Goal: Information Seeking & Learning: Learn about a topic

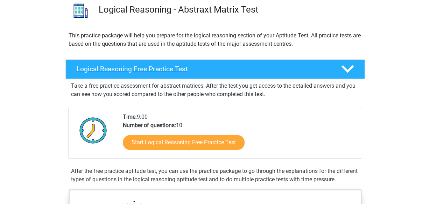
scroll to position [46, 0]
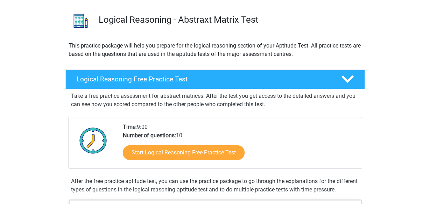
click at [242, 74] on div "Logical Reasoning Free Practice Test" at bounding box center [214, 80] width 299 height 20
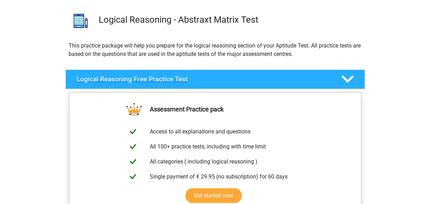
click at [243, 74] on div "Logical Reasoning Free Practice Test" at bounding box center [214, 80] width 299 height 20
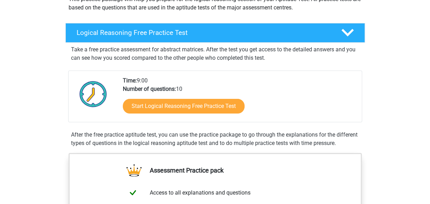
scroll to position [92, 0]
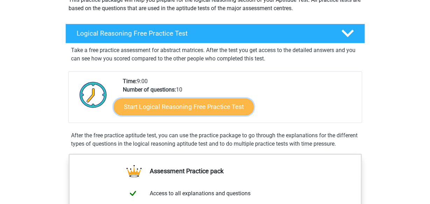
click at [210, 106] on link "Start Logical Reasoning Free Practice Test" at bounding box center [184, 106] width 140 height 17
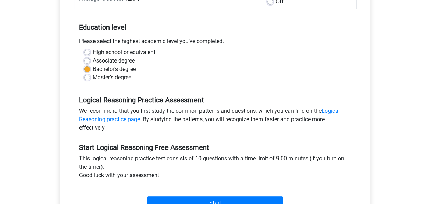
scroll to position [183, 0]
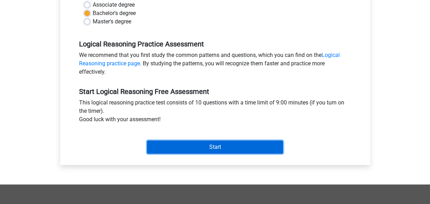
click at [223, 145] on input "Start" at bounding box center [215, 147] width 136 height 13
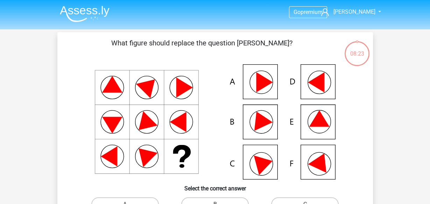
click at [323, 116] on icon at bounding box center [215, 121] width 282 height 115
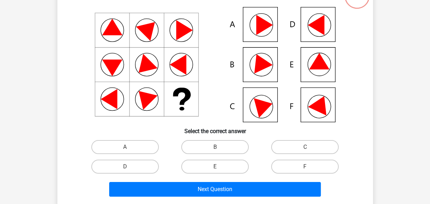
scroll to position [92, 0]
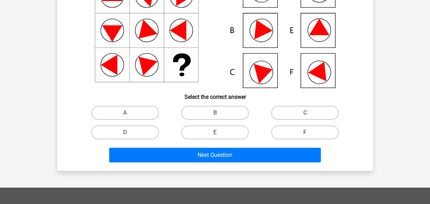
click at [221, 131] on label "E" at bounding box center [214, 133] width 67 height 14
click at [219, 132] on input "E" at bounding box center [217, 134] width 5 height 5
radio input "true"
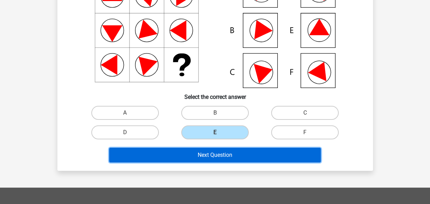
click at [235, 153] on button "Next Question" at bounding box center [215, 155] width 212 height 15
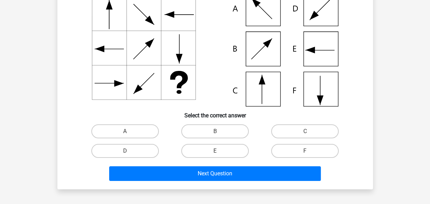
scroll to position [78, 0]
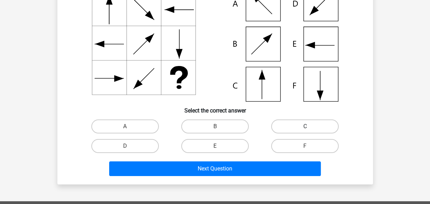
click at [286, 124] on label "C" at bounding box center [304, 127] width 67 height 14
click at [305, 127] on input "C" at bounding box center [307, 129] width 5 height 5
radio input "true"
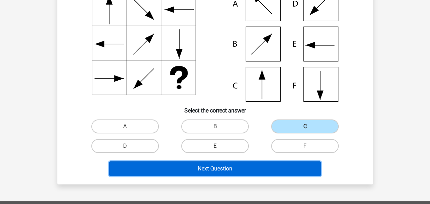
click at [279, 175] on button "Next Question" at bounding box center [215, 169] width 212 height 15
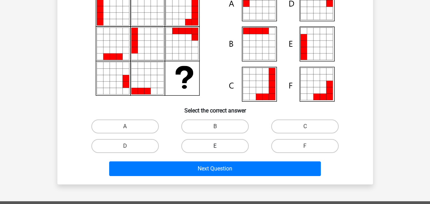
click at [214, 146] on label "E" at bounding box center [214, 146] width 67 height 14
click at [215, 146] on input "E" at bounding box center [217, 148] width 5 height 5
radio input "true"
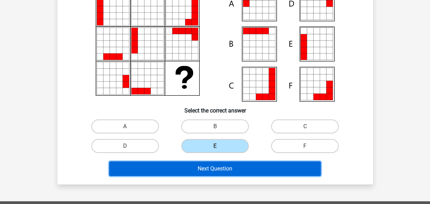
click at [229, 171] on button "Next Question" at bounding box center [215, 169] width 212 height 15
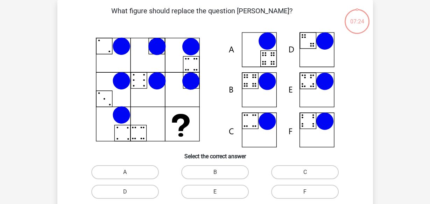
scroll to position [32, 0]
click at [221, 173] on label "B" at bounding box center [214, 172] width 67 height 14
click at [219, 173] on input "B" at bounding box center [217, 174] width 5 height 5
radio input "true"
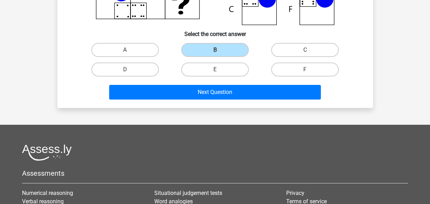
scroll to position [170, 0]
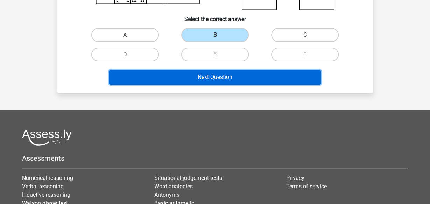
click at [246, 82] on button "Next Question" at bounding box center [215, 77] width 212 height 15
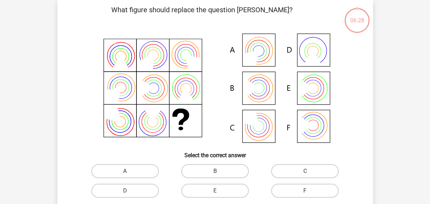
scroll to position [32, 0]
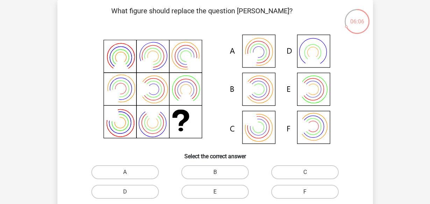
click at [216, 194] on input "E" at bounding box center [217, 194] width 5 height 5
radio input "true"
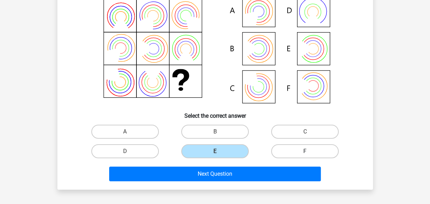
scroll to position [78, 0]
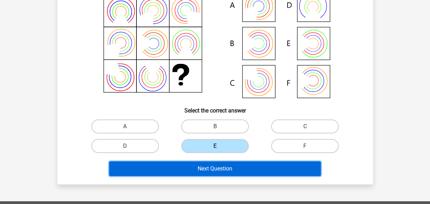
click at [258, 174] on button "Next Question" at bounding box center [215, 169] width 212 height 15
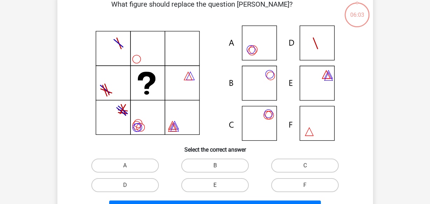
scroll to position [32, 0]
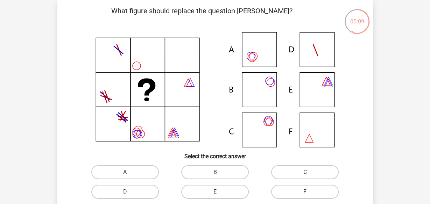
click at [288, 173] on label "C" at bounding box center [304, 172] width 67 height 14
click at [305, 173] on input "C" at bounding box center [307, 174] width 5 height 5
radio input "true"
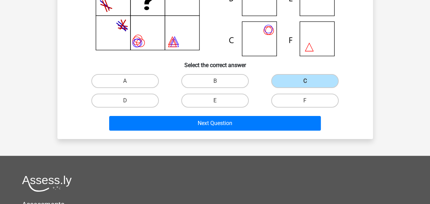
scroll to position [124, 0]
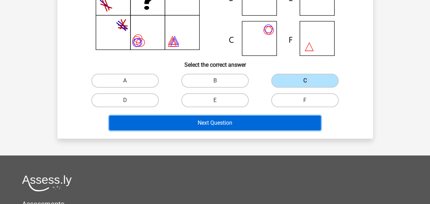
click at [248, 122] on button "Next Question" at bounding box center [215, 123] width 212 height 15
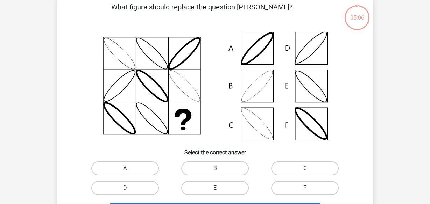
scroll to position [32, 0]
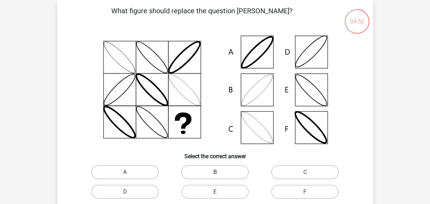
click at [220, 172] on label "B" at bounding box center [214, 172] width 67 height 14
click at [219, 172] on input "B" at bounding box center [217, 174] width 5 height 5
radio input "true"
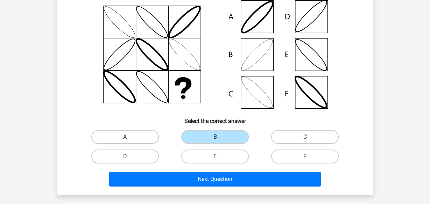
scroll to position [78, 0]
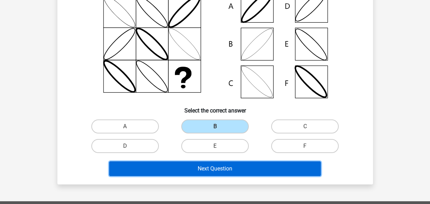
click at [258, 164] on button "Next Question" at bounding box center [215, 169] width 212 height 15
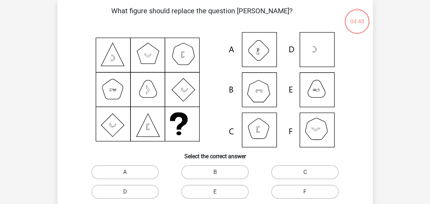
scroll to position [32, 0]
click at [147, 173] on label "A" at bounding box center [124, 172] width 67 height 14
click at [129, 173] on input "A" at bounding box center [127, 174] width 5 height 5
radio input "true"
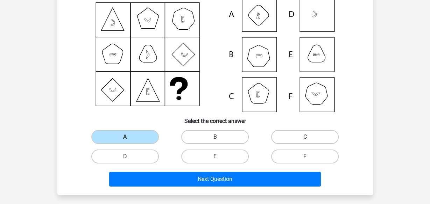
scroll to position [78, 0]
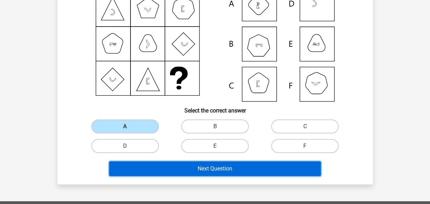
click at [237, 169] on button "Next Question" at bounding box center [215, 169] width 212 height 15
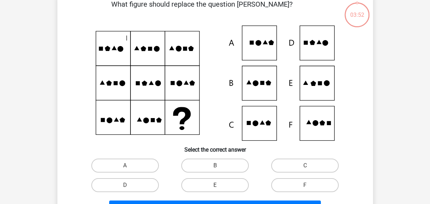
scroll to position [32, 0]
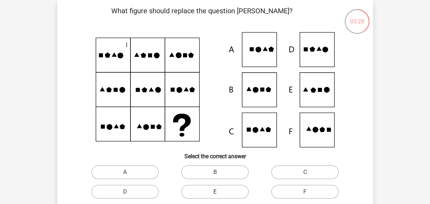
click at [228, 191] on label "E" at bounding box center [214, 192] width 67 height 14
click at [219, 192] on input "E" at bounding box center [217, 194] width 5 height 5
radio input "true"
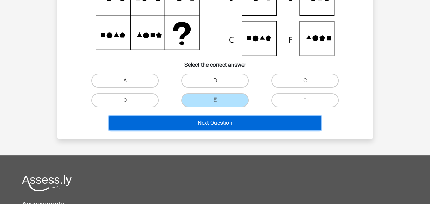
click at [240, 122] on button "Next Question" at bounding box center [215, 123] width 212 height 15
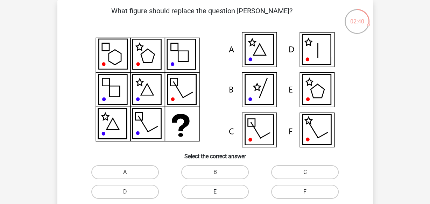
click at [200, 195] on label "E" at bounding box center [214, 192] width 67 height 14
click at [215, 195] on input "E" at bounding box center [217, 194] width 5 height 5
radio input "true"
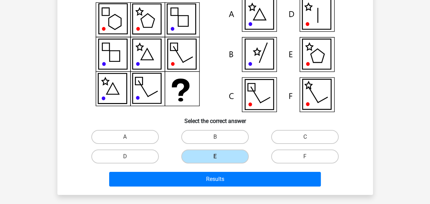
scroll to position [78, 0]
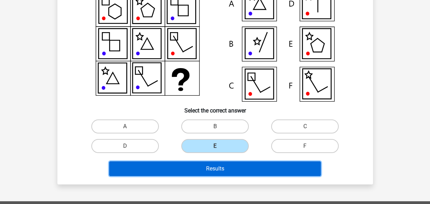
click at [243, 170] on button "Results" at bounding box center [215, 169] width 212 height 15
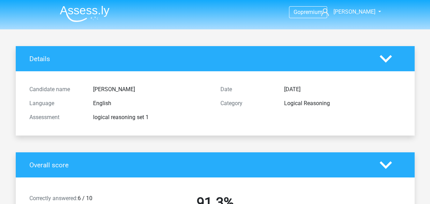
click at [82, 15] on img at bounding box center [85, 14] width 50 height 16
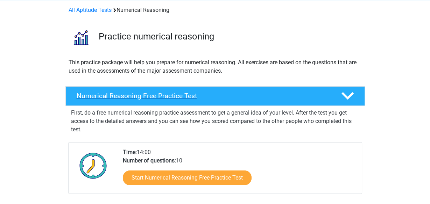
scroll to position [46, 0]
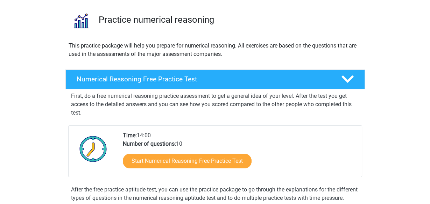
click at [256, 80] on h4 "Numerical Reasoning Free Practice Test" at bounding box center [203, 79] width 253 height 8
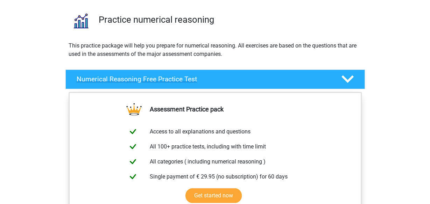
click at [256, 80] on h4 "Numerical Reasoning Free Practice Test" at bounding box center [203, 79] width 253 height 8
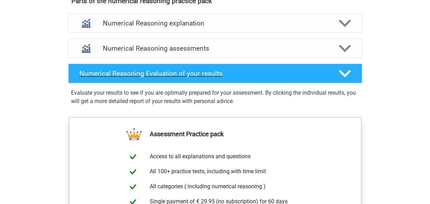
scroll to position [413, 0]
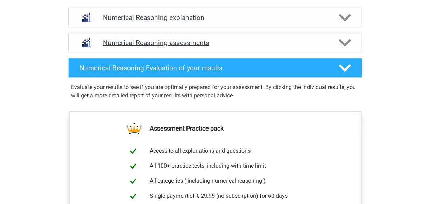
click at [264, 52] on div "Numerical Reasoning assessments" at bounding box center [215, 43] width 294 height 20
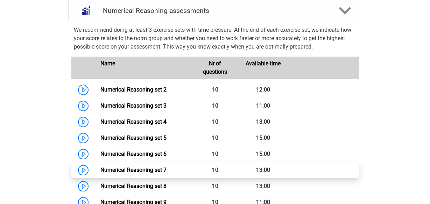
scroll to position [504, 0]
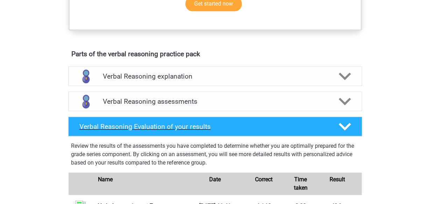
scroll to position [321, 0]
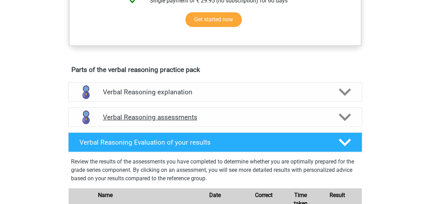
click at [252, 121] on h4 "Verbal Reasoning assessments" at bounding box center [215, 117] width 224 height 8
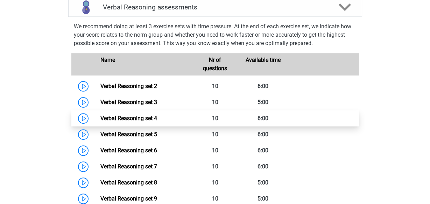
scroll to position [459, 0]
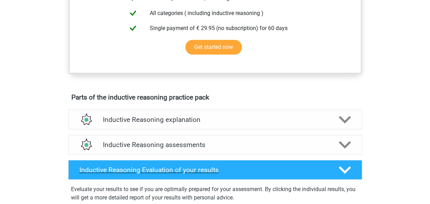
scroll to position [367, 0]
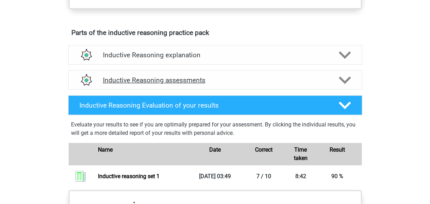
click at [271, 84] on h4 "Inductive Reasoning assessments" at bounding box center [215, 80] width 224 height 8
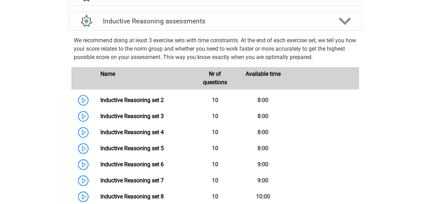
scroll to position [459, 0]
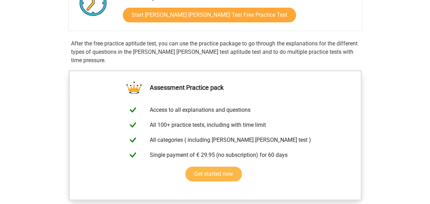
scroll to position [321, 0]
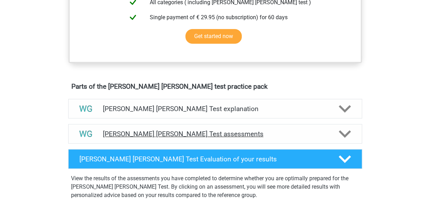
click at [243, 131] on h4 "[PERSON_NAME] [PERSON_NAME] Test assessments" at bounding box center [215, 134] width 224 height 8
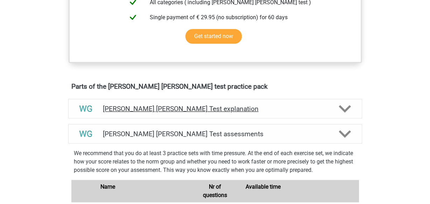
scroll to position [367, 0]
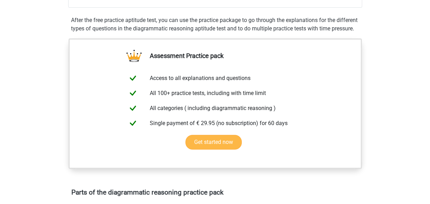
scroll to position [367, 0]
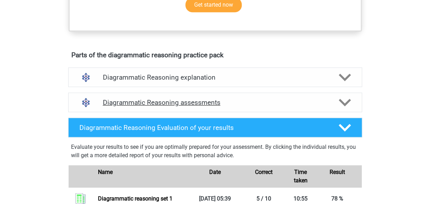
click at [245, 107] on h4 "Diagrammatic Reasoning assessments" at bounding box center [215, 103] width 224 height 8
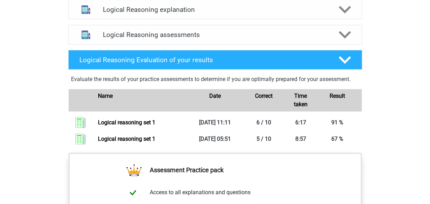
scroll to position [413, 0]
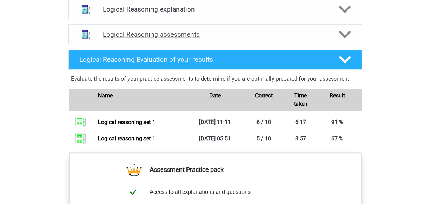
click at [293, 44] on div "Logical Reasoning assessments" at bounding box center [215, 34] width 294 height 20
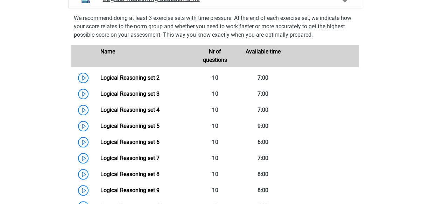
scroll to position [459, 0]
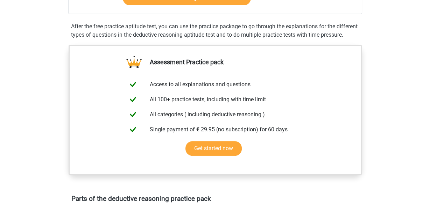
scroll to position [367, 0]
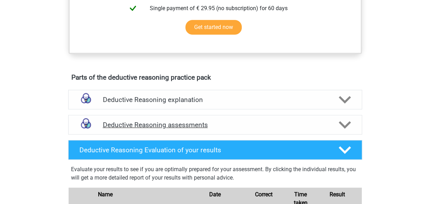
click at [231, 129] on h4 "Deductive Reasoning assessments" at bounding box center [215, 125] width 224 height 8
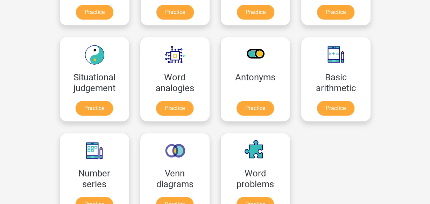
scroll to position [275, 0]
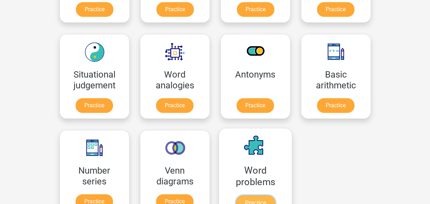
click at [255, 195] on link "Practice" at bounding box center [254, 202] width 39 height 15
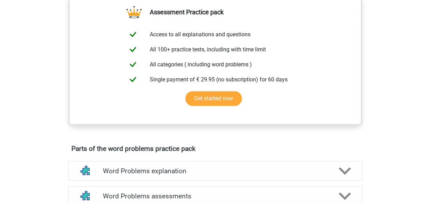
scroll to position [275, 0]
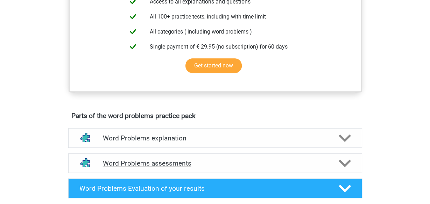
click at [174, 163] on h4 "Word Problems assessments" at bounding box center [215, 163] width 224 height 8
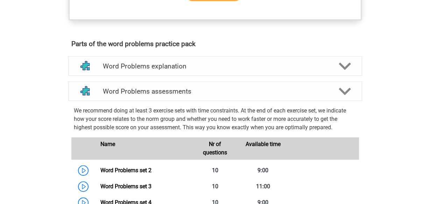
scroll to position [413, 0]
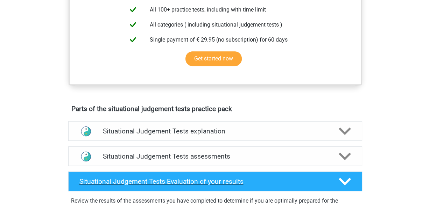
scroll to position [367, 0]
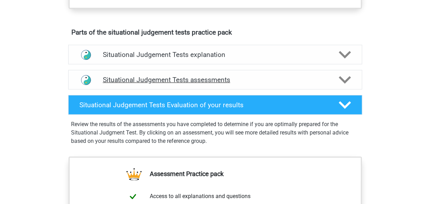
click at [258, 76] on h4 "Situational Judgement Tests assessments" at bounding box center [215, 80] width 224 height 8
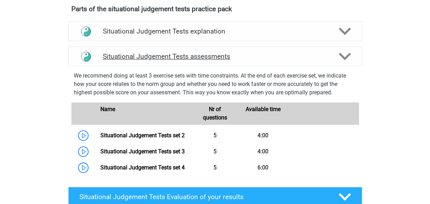
scroll to position [459, 0]
